Goal: Information Seeking & Learning: Find specific fact

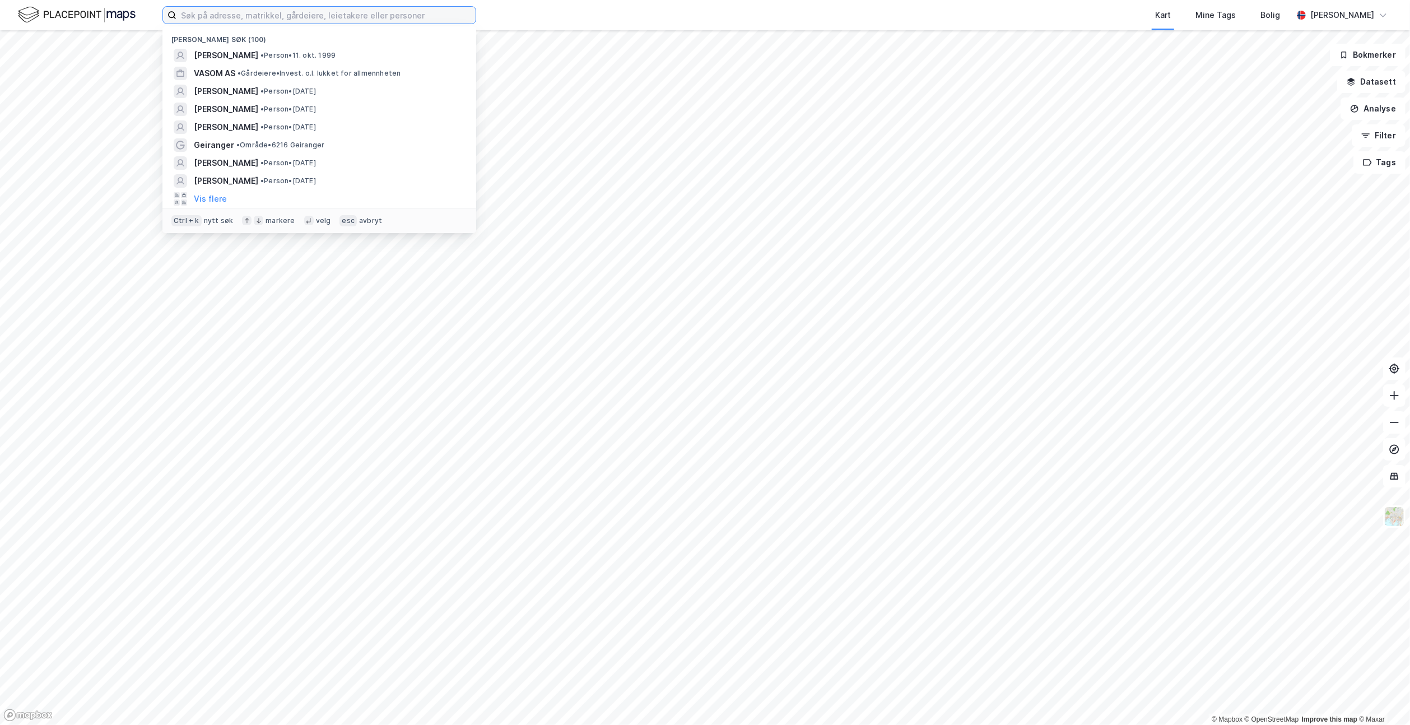
click at [277, 16] on input at bounding box center [325, 15] width 299 height 17
type input "å"
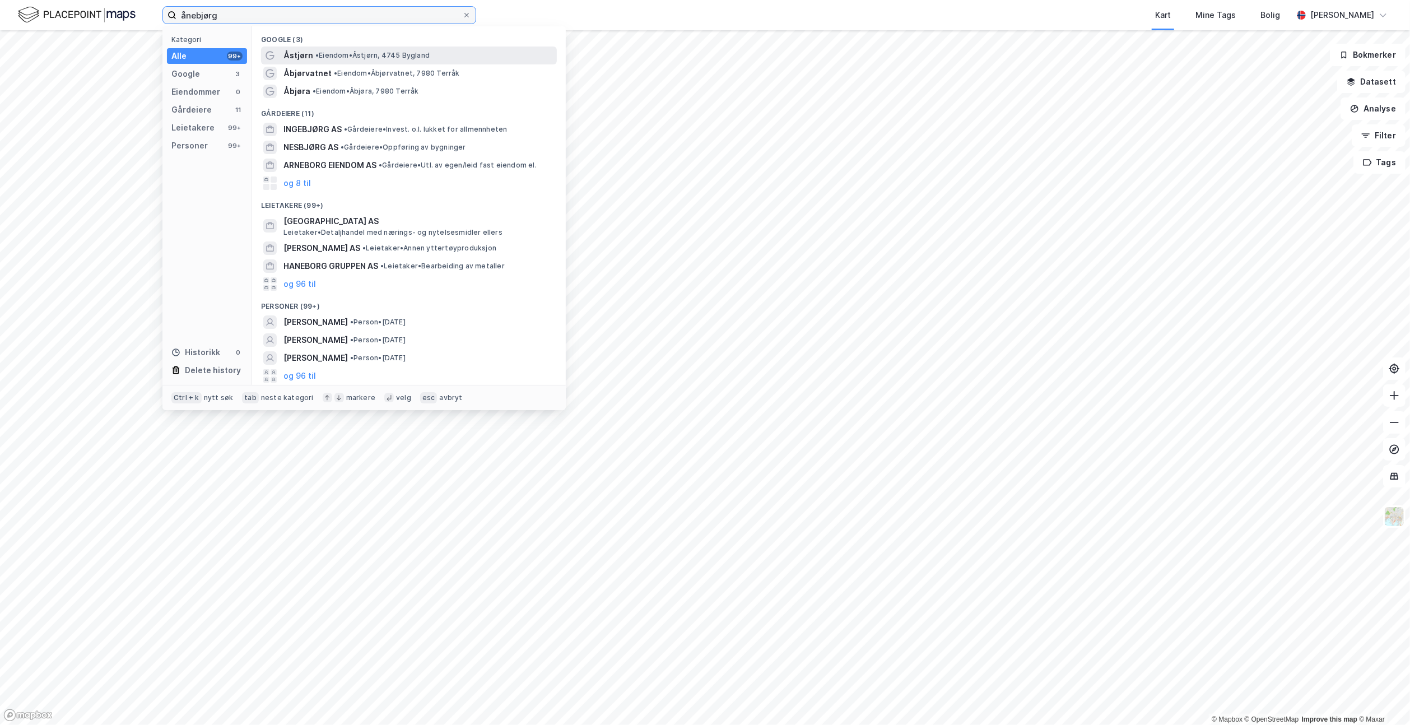
type input "ånebjørg"
click at [290, 55] on span "Åstjørn" at bounding box center [298, 55] width 30 height 13
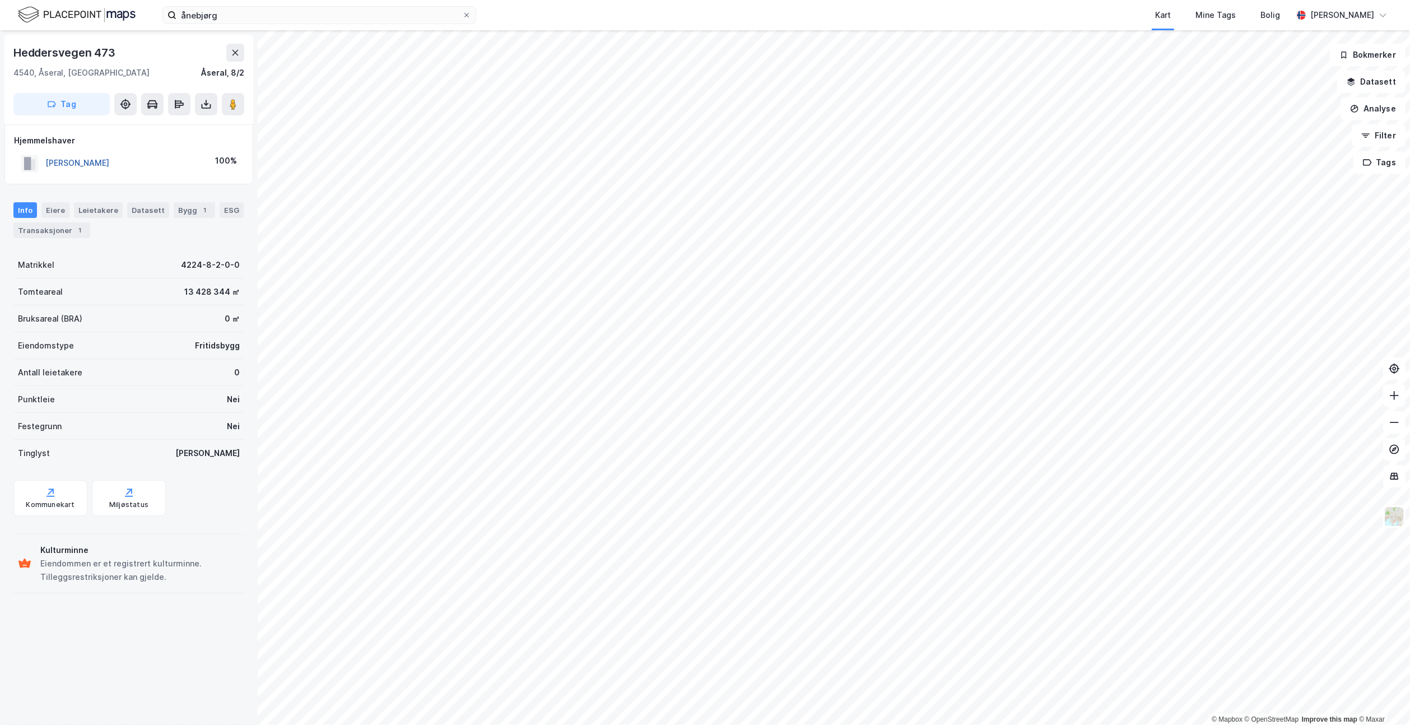
drag, startPoint x: 183, startPoint y: 162, endPoint x: 46, endPoint y: 162, distance: 137.2
click at [46, 162] on div "[PERSON_NAME] 100%" at bounding box center [129, 163] width 230 height 23
copy button "[PERSON_NAME]"
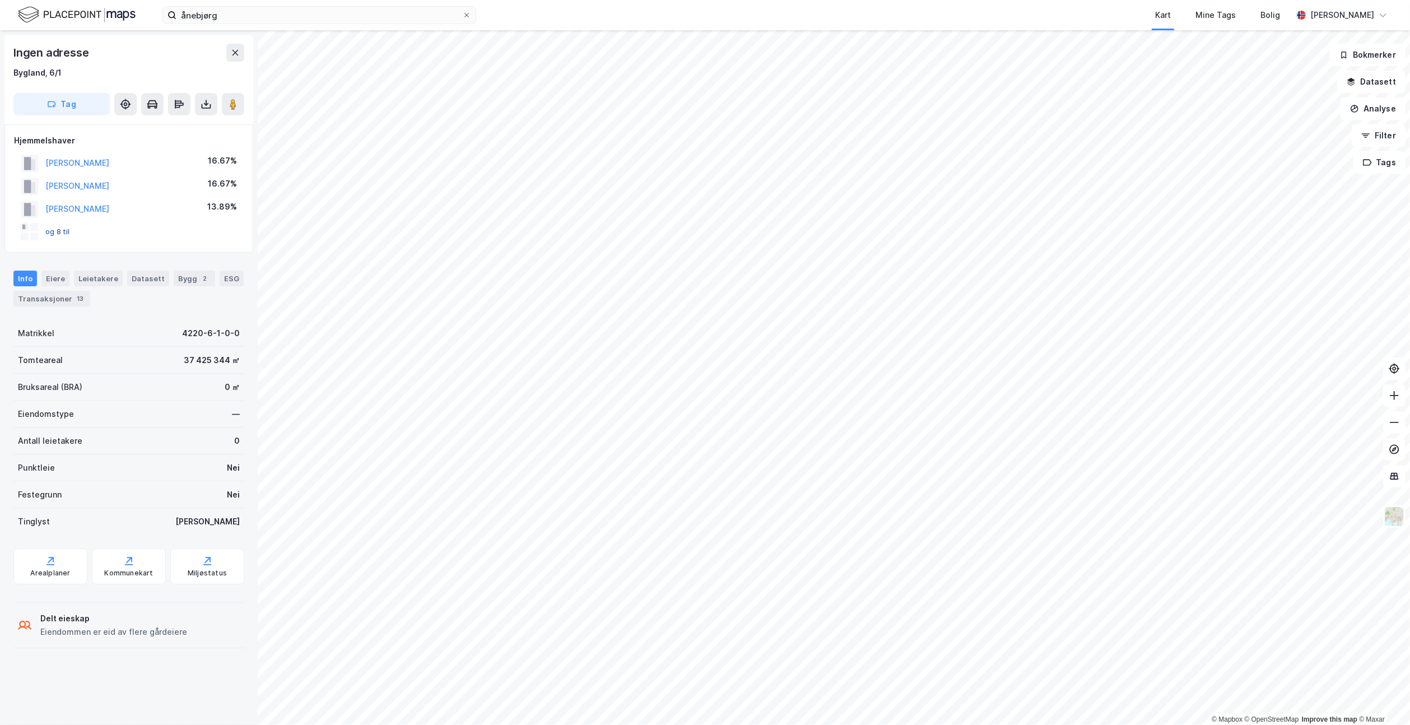
click at [0, 0] on button "og 8 til" at bounding box center [0, 0] width 0 height 0
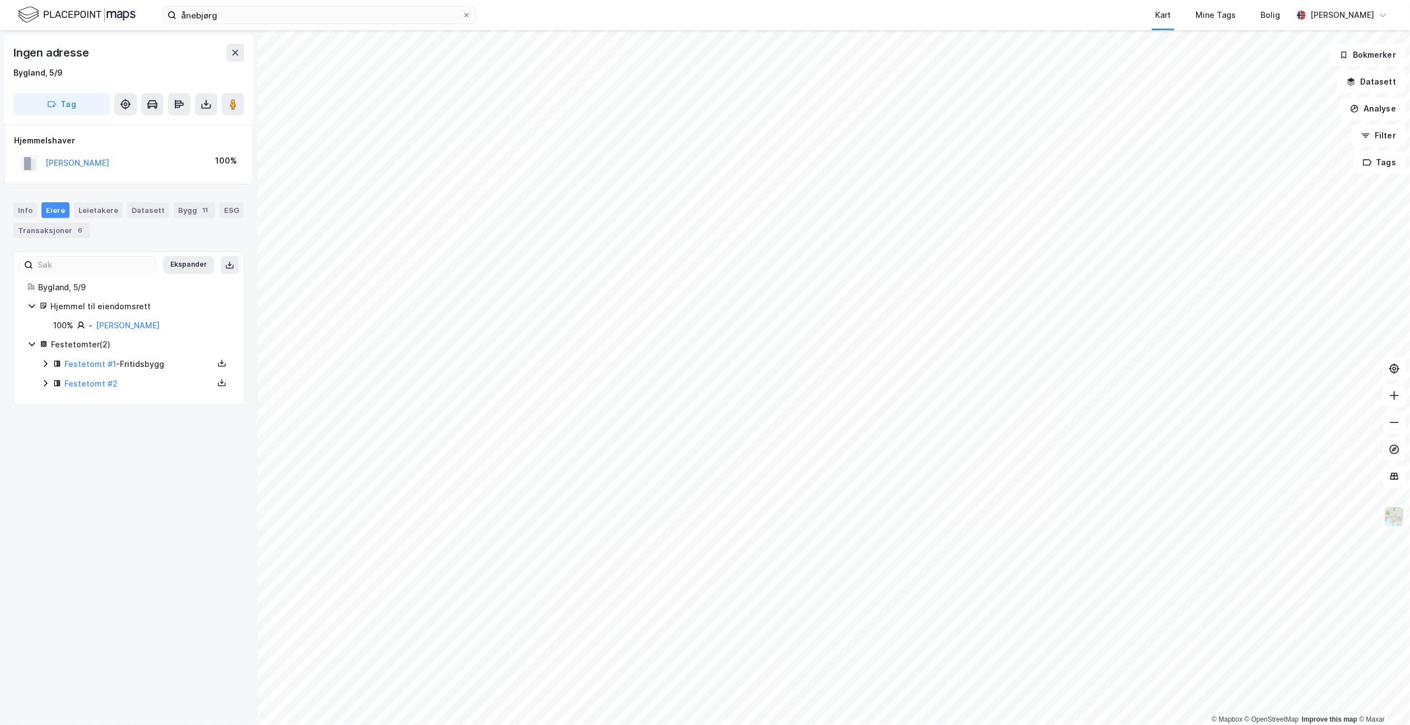
drag, startPoint x: 127, startPoint y: 165, endPoint x: 41, endPoint y: 165, distance: 85.2
click at [41, 165] on div "[PERSON_NAME] 100%" at bounding box center [129, 163] width 230 height 23
copy button "[PERSON_NAME]"
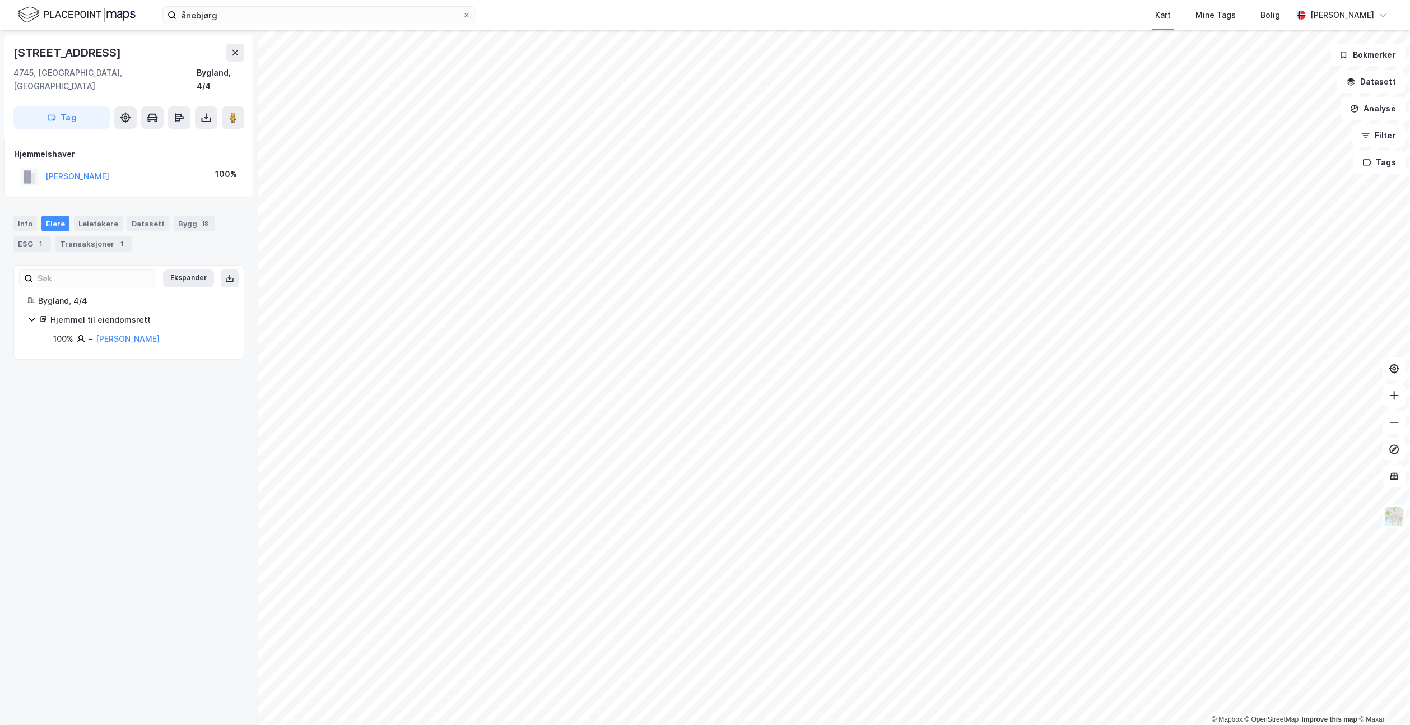
drag, startPoint x: 157, startPoint y: 162, endPoint x: 38, endPoint y: 164, distance: 118.8
click at [38, 165] on div "[PERSON_NAME] 100%" at bounding box center [129, 176] width 230 height 23
copy button "[PERSON_NAME]"
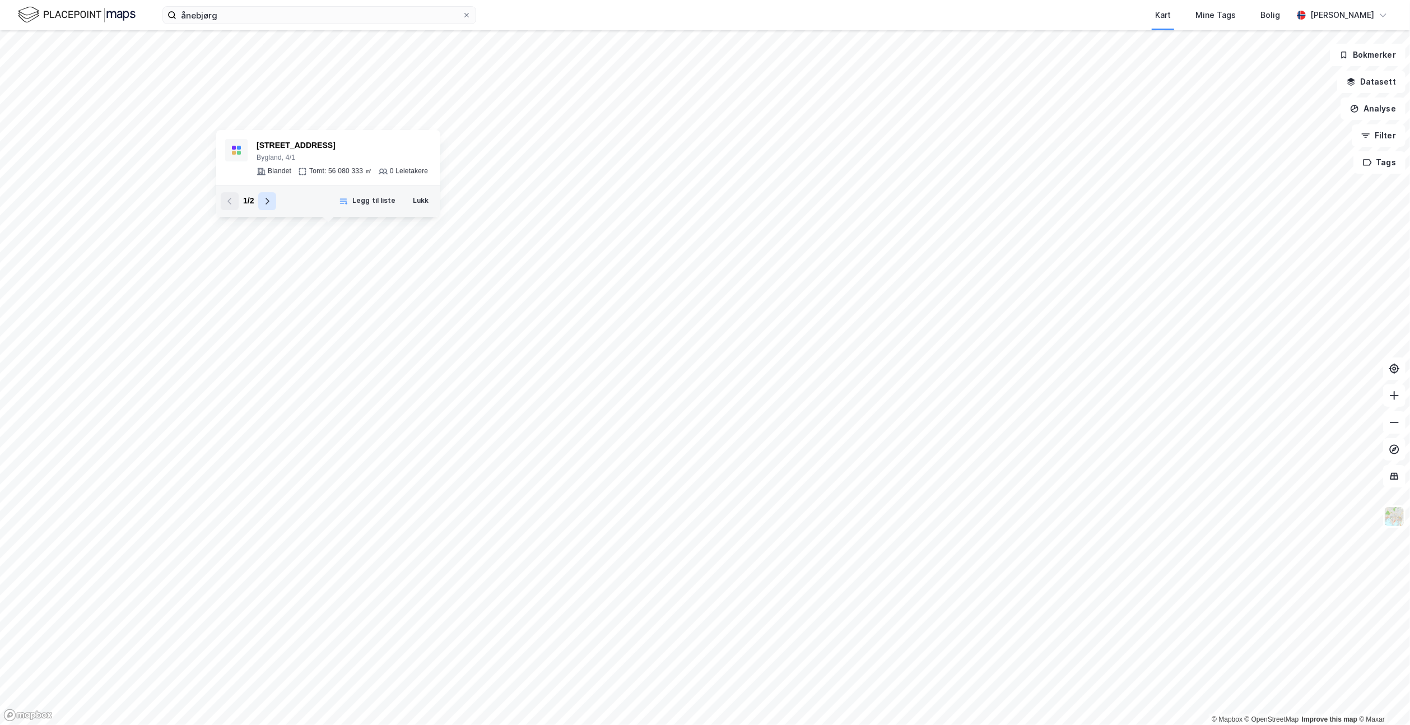
click at [265, 198] on icon at bounding box center [267, 201] width 9 height 9
